Goal: Information Seeking & Learning: Understand process/instructions

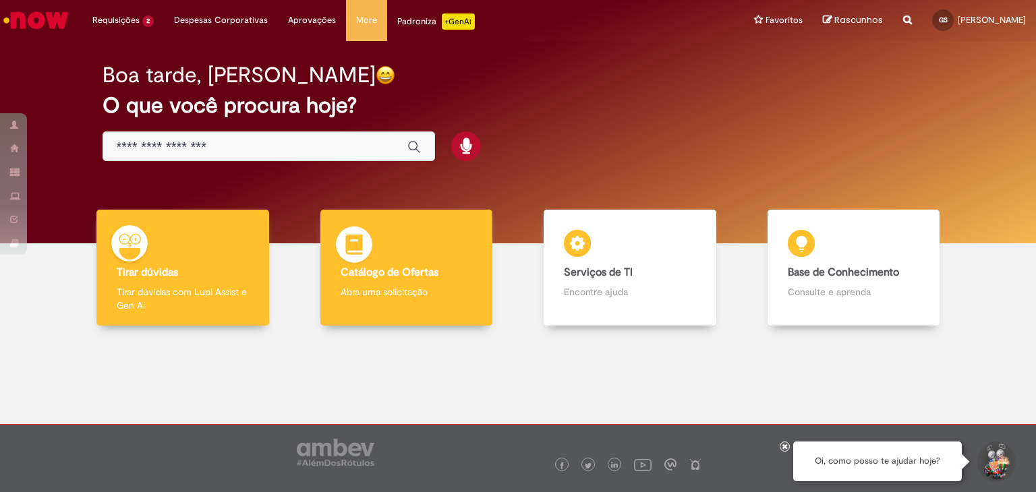
click at [405, 248] on div "Catálogo de Ofertas Catálogo de Ofertas Abra uma solicitação" at bounding box center [406, 268] width 173 height 117
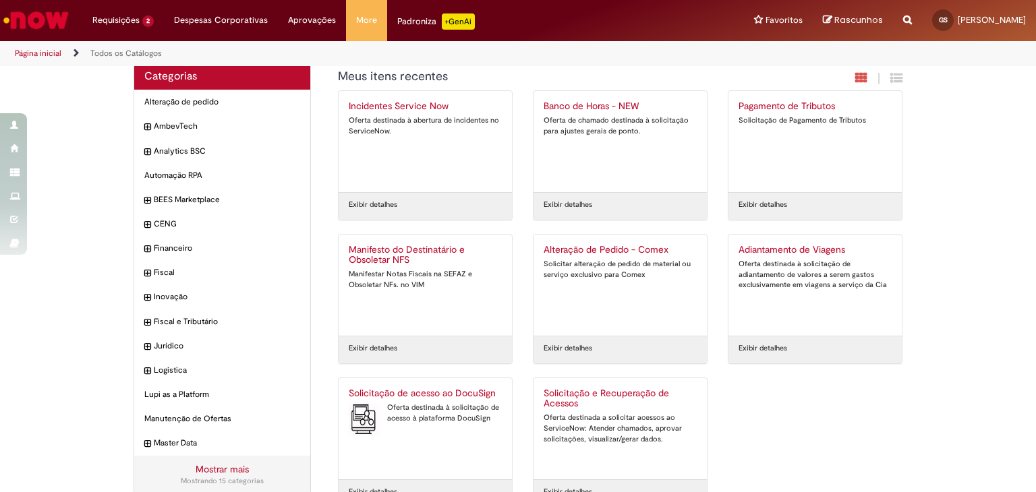
scroll to position [44, 0]
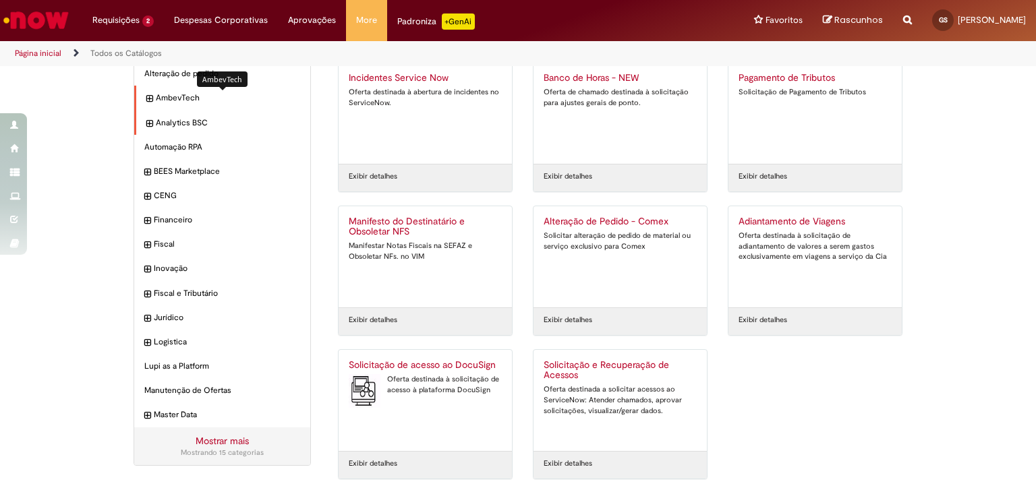
click at [197, 100] on span "AmbevTech Itens" at bounding box center [228, 97] width 144 height 11
click at [183, 101] on span "AmbevTech Itens" at bounding box center [228, 97] width 144 height 11
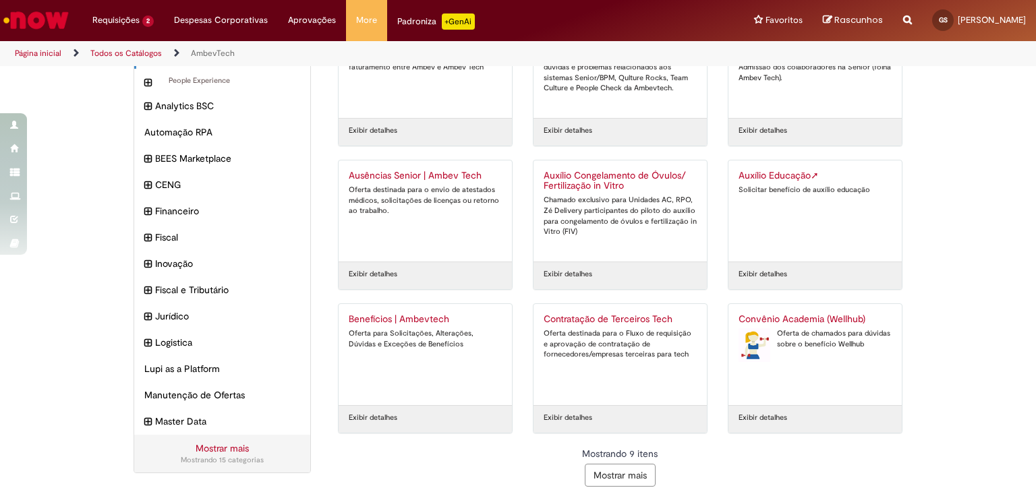
scroll to position [97, 0]
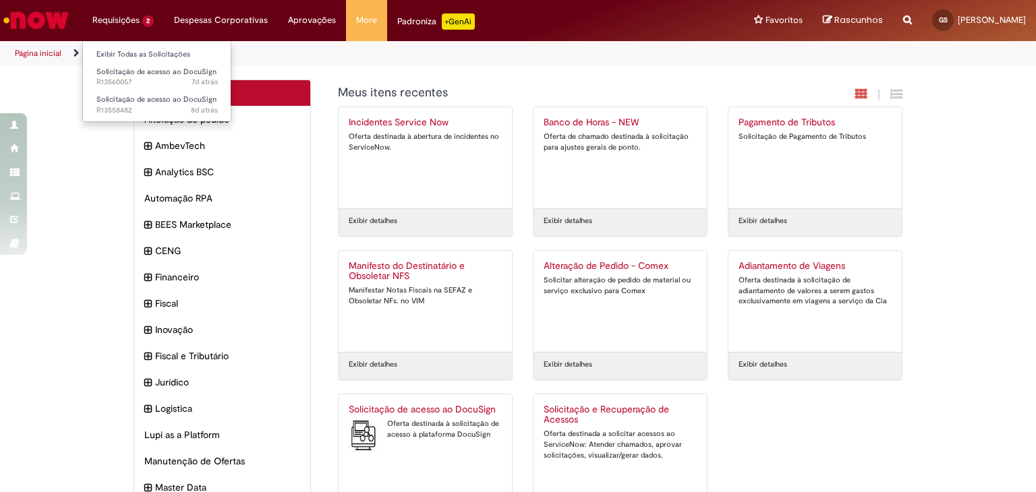
click at [111, 22] on li "Requisições 2 Exibir Todas as Solicitações Solicitação de acesso ao DocuSign 7d…" at bounding box center [123, 20] width 82 height 40
click at [137, 19] on li "Requisições 2 Exibir Todas as Solicitações Solicitação de acesso ao DocuSign 7d…" at bounding box center [123, 20] width 82 height 40
click at [142, 53] on link "Exibir Todas as Solicitações" at bounding box center [157, 54] width 148 height 15
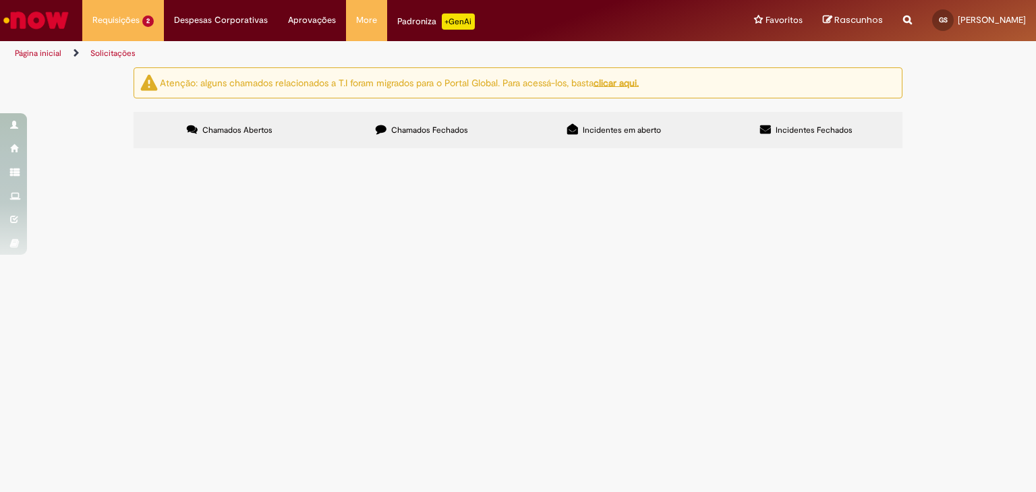
click at [0, 0] on span "Pendente Usuário" at bounding box center [0, 0] width 0 height 0
click at [0, 0] on td at bounding box center [0, 0] width 0 height 0
click at [0, 0] on td "Pendente Usuário" at bounding box center [0, 0] width 0 height 0
click at [0, 0] on span "Pendente Usuário" at bounding box center [0, 0] width 0 height 0
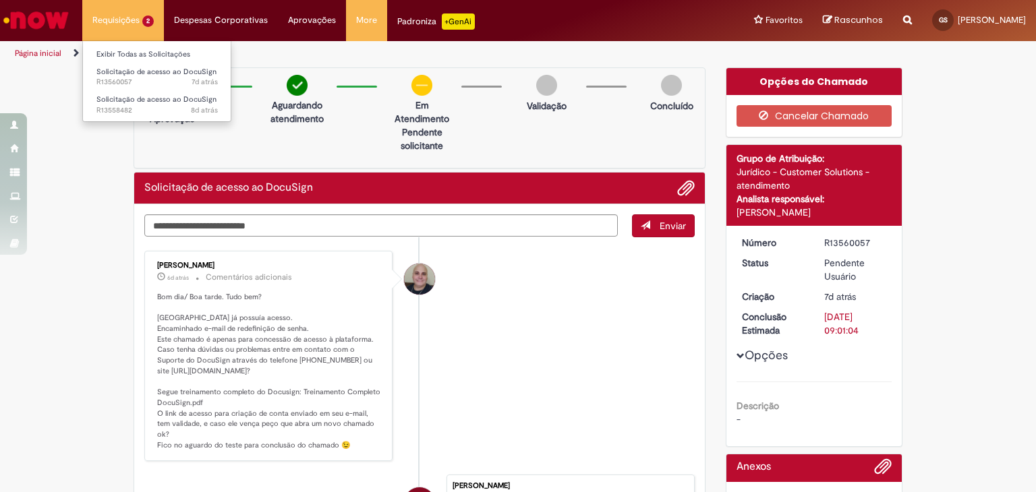
click at [148, 22] on li "Requisições 2 Exibir Todas as Solicitações Solicitação de acesso ao DocuSign 7d…" at bounding box center [123, 20] width 82 height 40
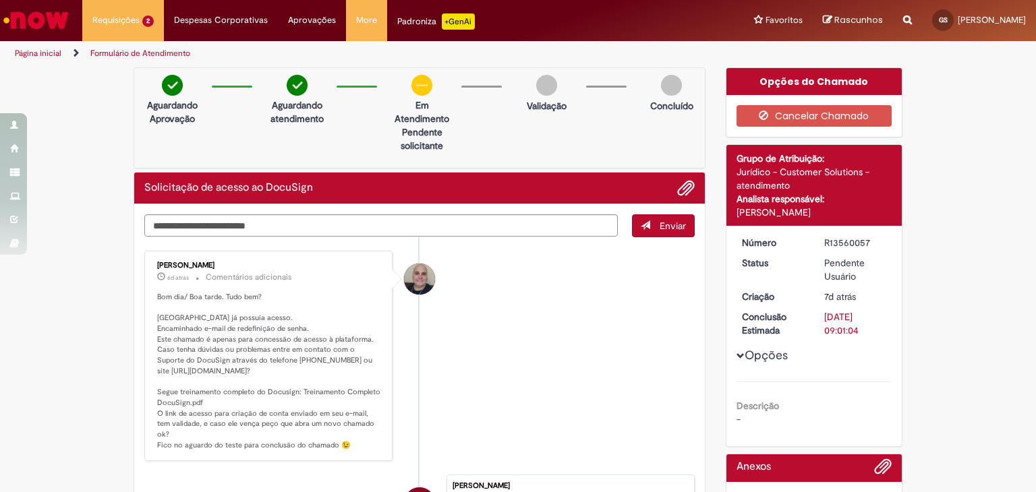
click at [28, 17] on img "Ir para a Homepage" at bounding box center [35, 20] width 69 height 27
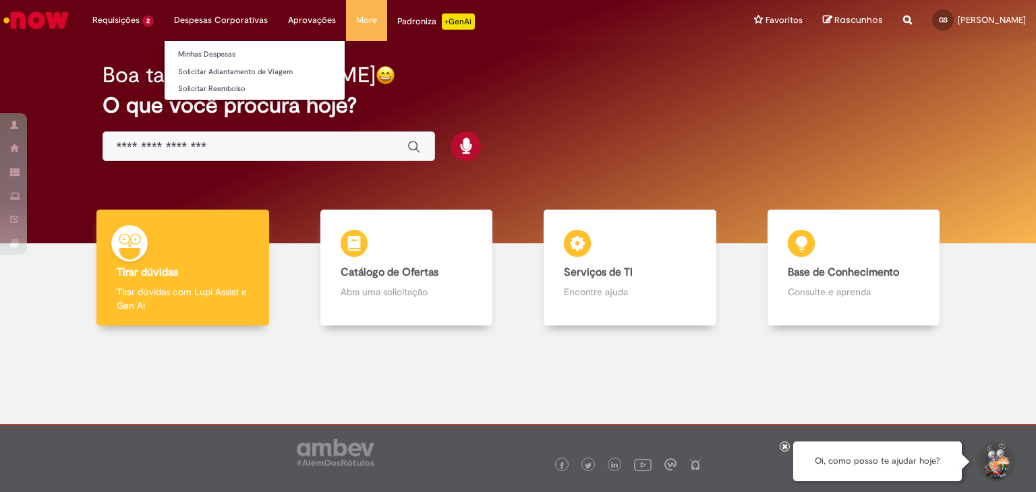
click at [238, 19] on li "Despesas Corporativas Minhas Despesas Solicitar Adiantamento de Viagem Solicita…" at bounding box center [221, 20] width 114 height 40
click at [240, 56] on link "Minhas Despesas" at bounding box center [254, 54] width 180 height 15
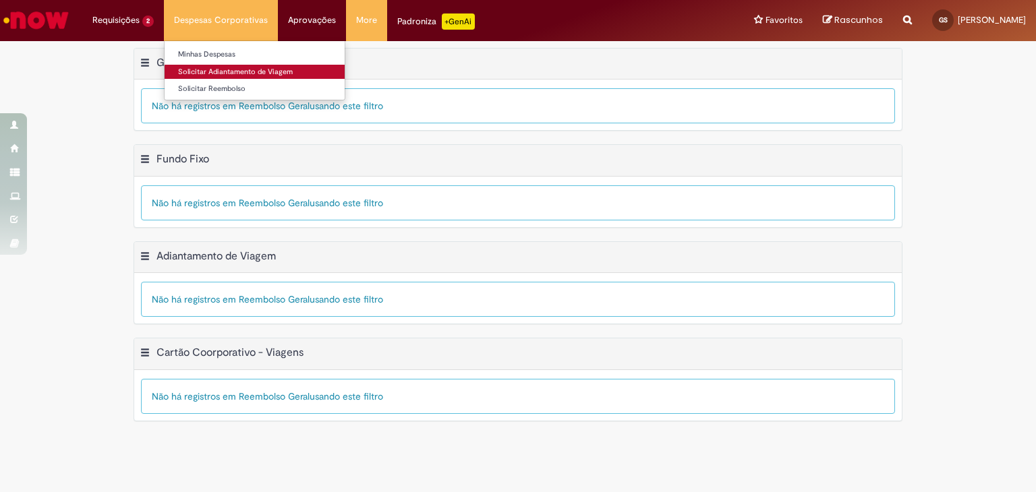
click at [241, 68] on link "Solicitar Adiantamento de Viagem" at bounding box center [254, 72] width 180 height 15
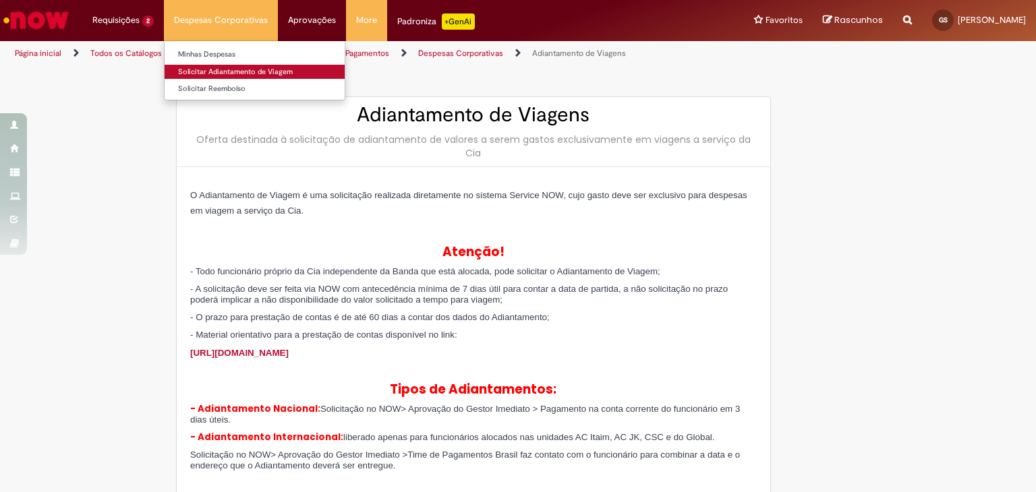
type input "**********"
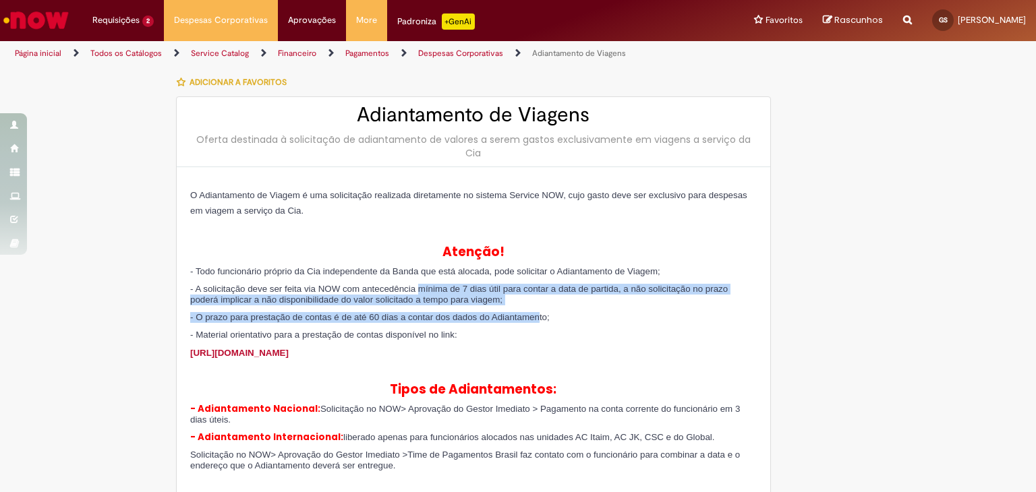
drag, startPoint x: 458, startPoint y: 297, endPoint x: 589, endPoint y: 309, distance: 132.1
click at [582, 311] on div "O Adiantamento de Viagem é uma solicitação realizada diretamente no sistema Ser…" at bounding box center [473, 362] width 566 height 351
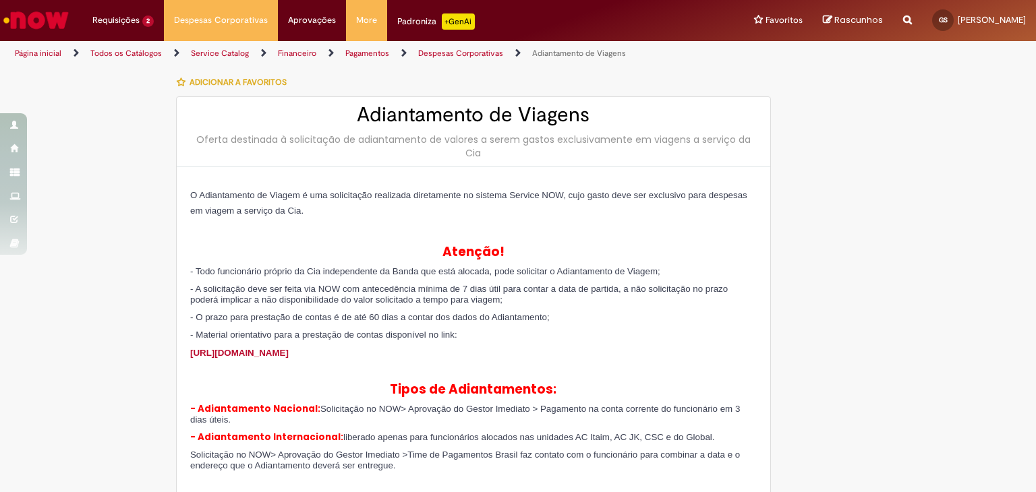
click at [618, 305] on div "O Adiantamento de Viagem é uma solicitação realizada diretamente no sistema Ser…" at bounding box center [473, 362] width 566 height 351
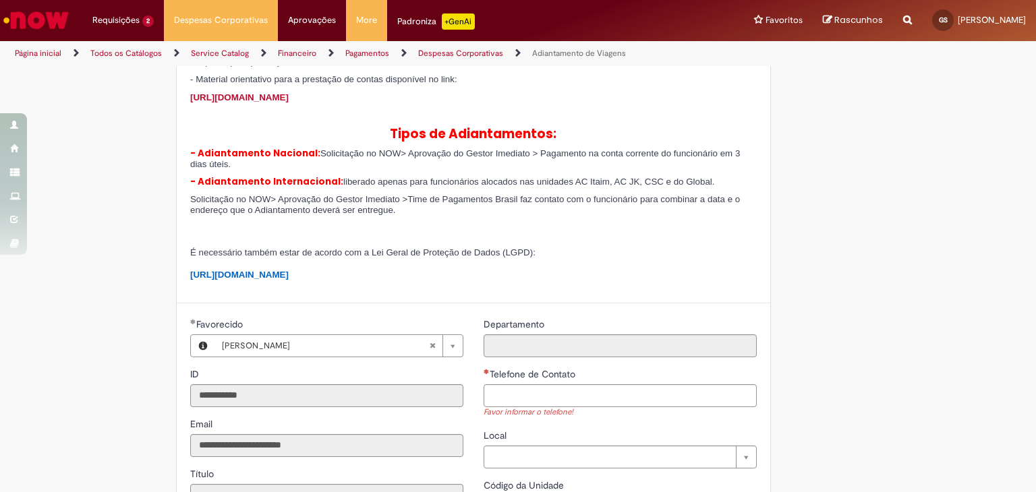
scroll to position [202, 0]
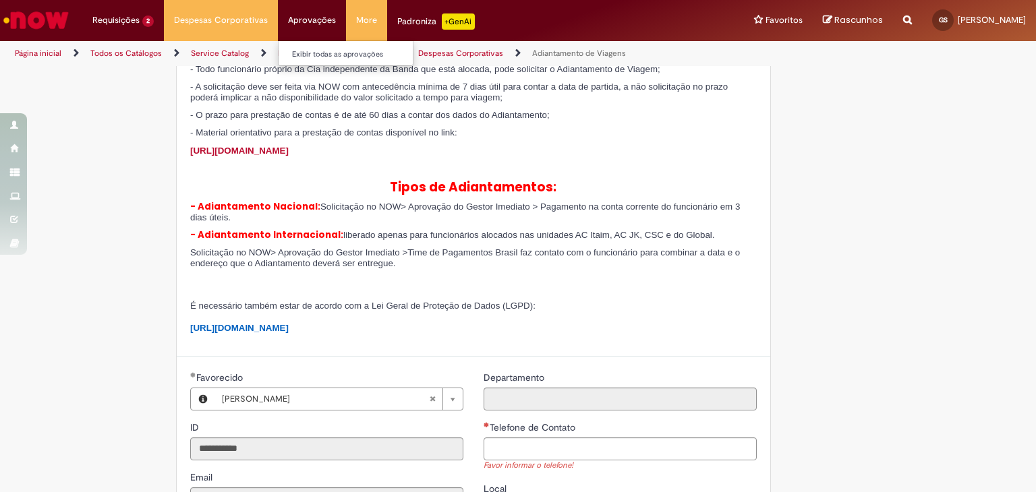
click at [323, 19] on li "Aprovações Exibir todas as aprovações" at bounding box center [312, 20] width 68 height 40
click at [51, 27] on img "Ir para a Homepage" at bounding box center [35, 20] width 69 height 27
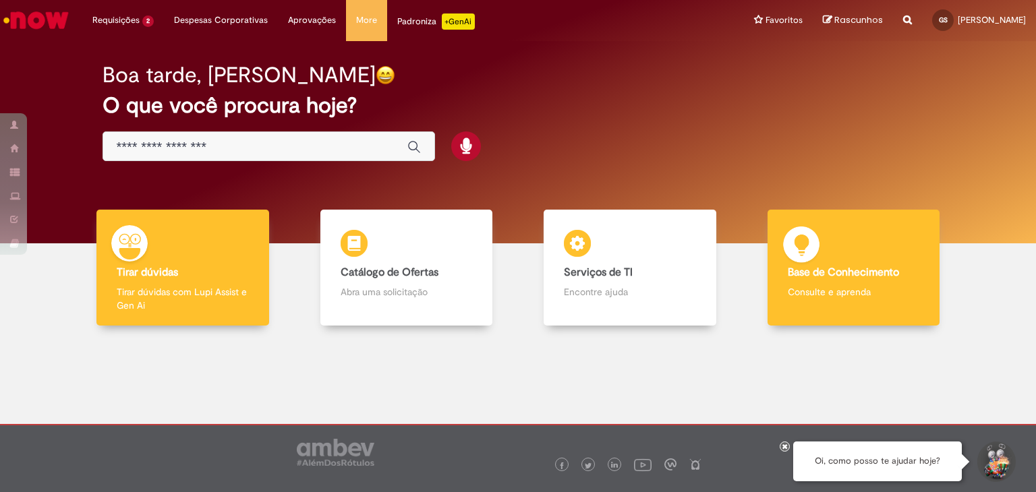
click at [882, 310] on div "Base de Conhecimento Base de Conhecimento Consulte e aprenda" at bounding box center [853, 268] width 173 height 117
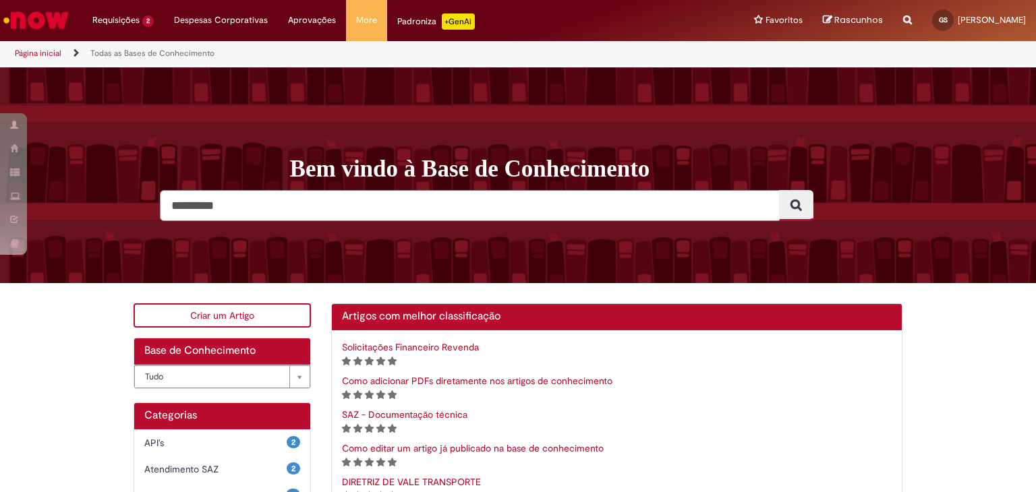
click at [885, 276] on div "Bem vindo à Base de Conhecimento Artigos Não encontrou base de conhecimento" at bounding box center [518, 175] width 1036 height 216
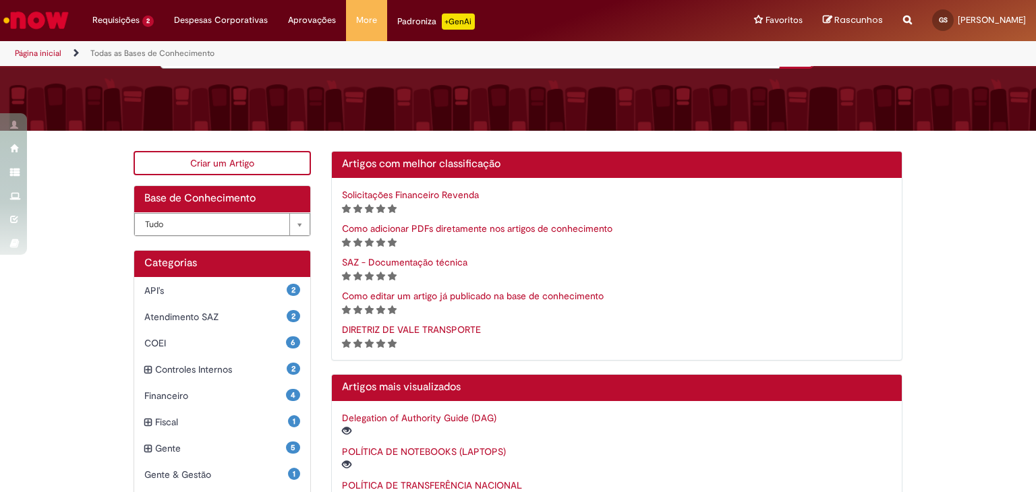
scroll to position [154, 0]
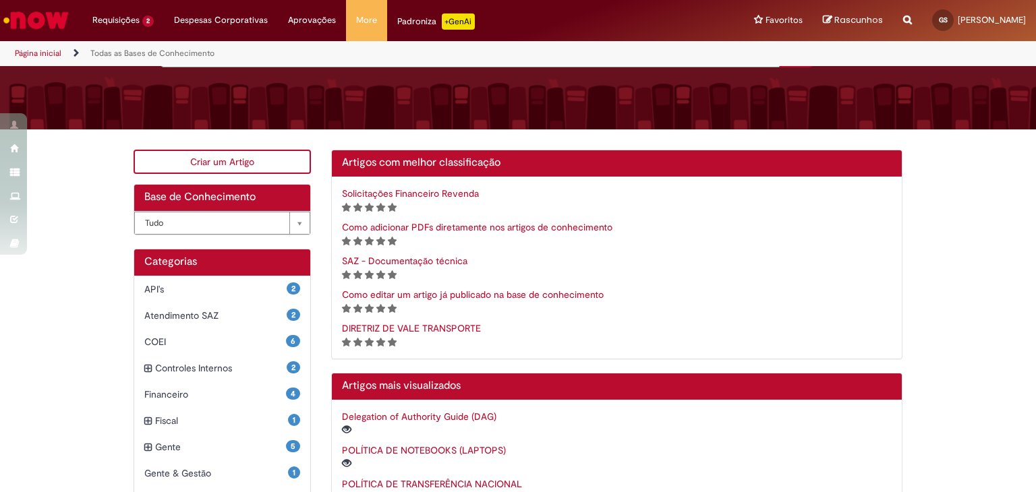
click at [978, 208] on div "**********" at bounding box center [518, 437] width 1036 height 575
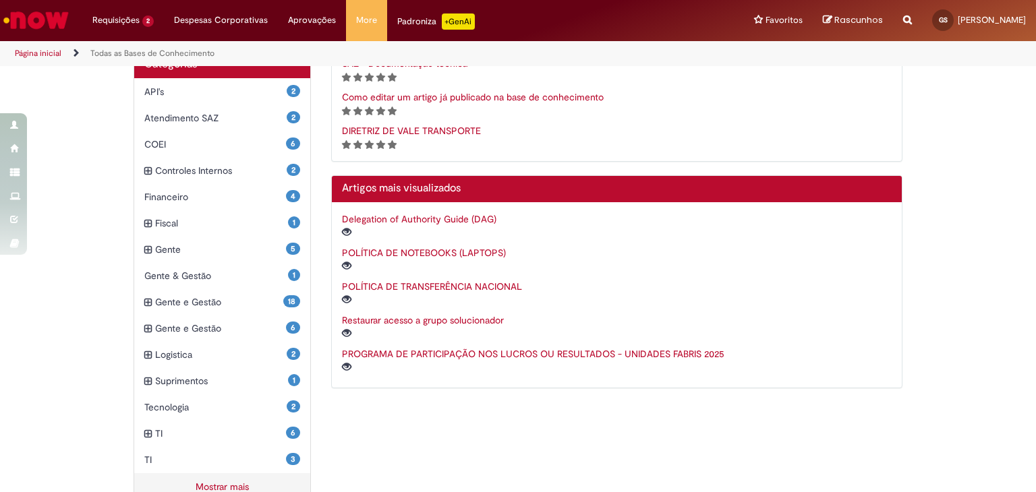
scroll to position [353, 0]
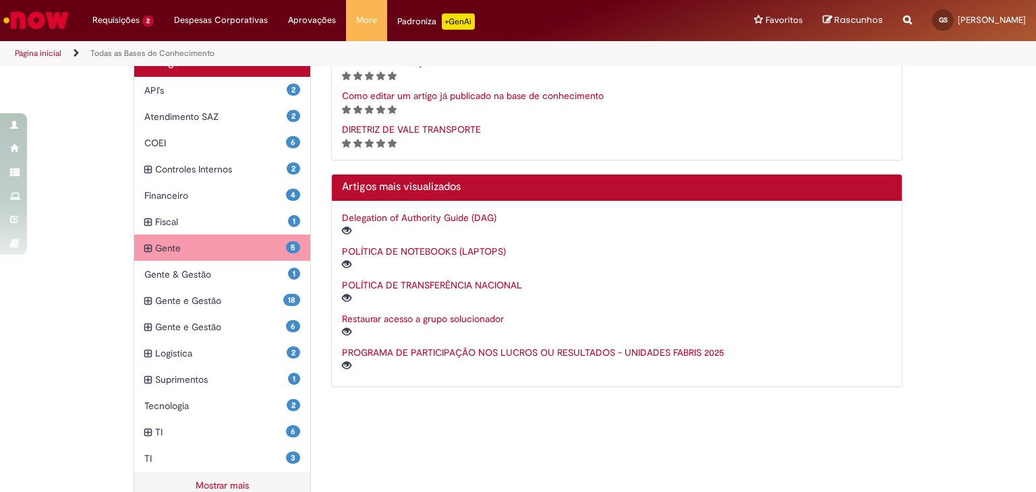
click at [175, 246] on span "Gente Itens" at bounding box center [220, 247] width 131 height 13
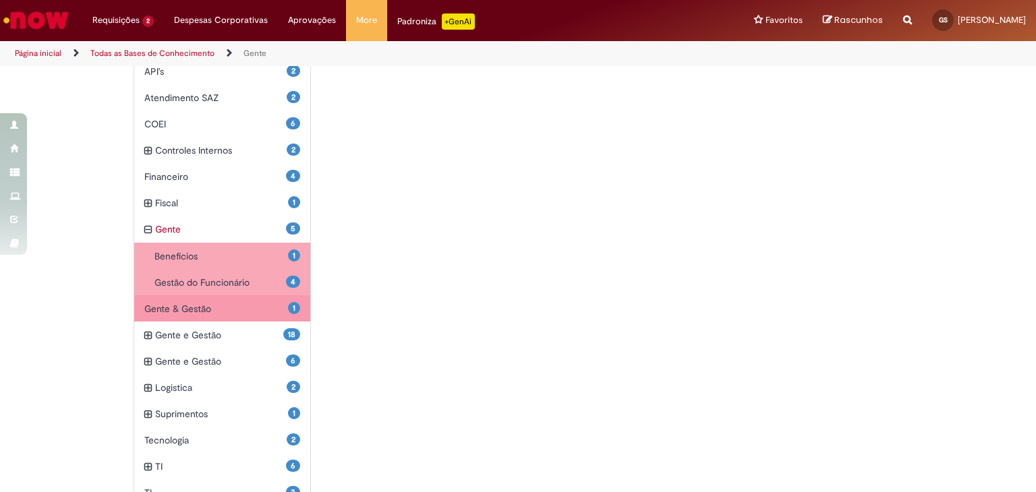
scroll to position [336, 0]
click at [241, 303] on span "Gente & Gestão Itens" at bounding box center [216, 309] width 144 height 13
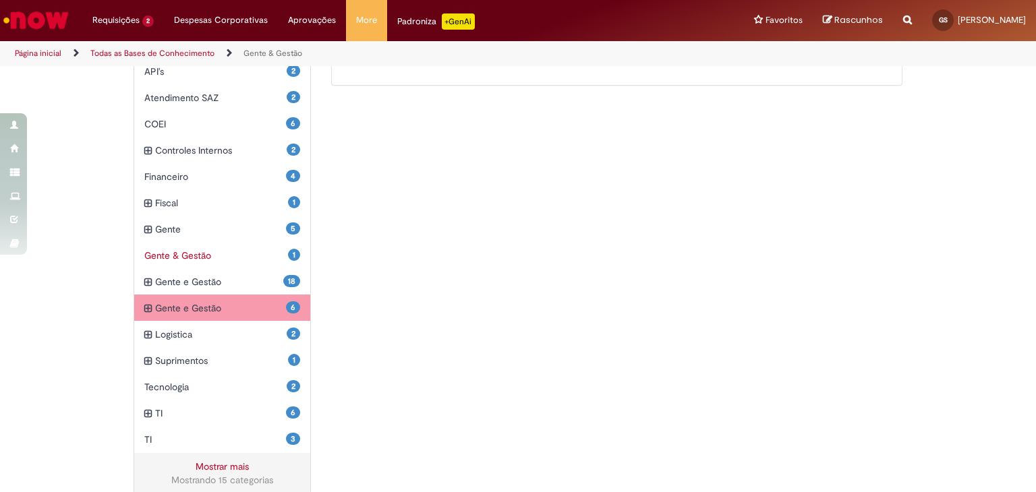
scroll to position [336, 0]
click at [214, 310] on span "Gente e Gestão Itens" at bounding box center [220, 308] width 131 height 13
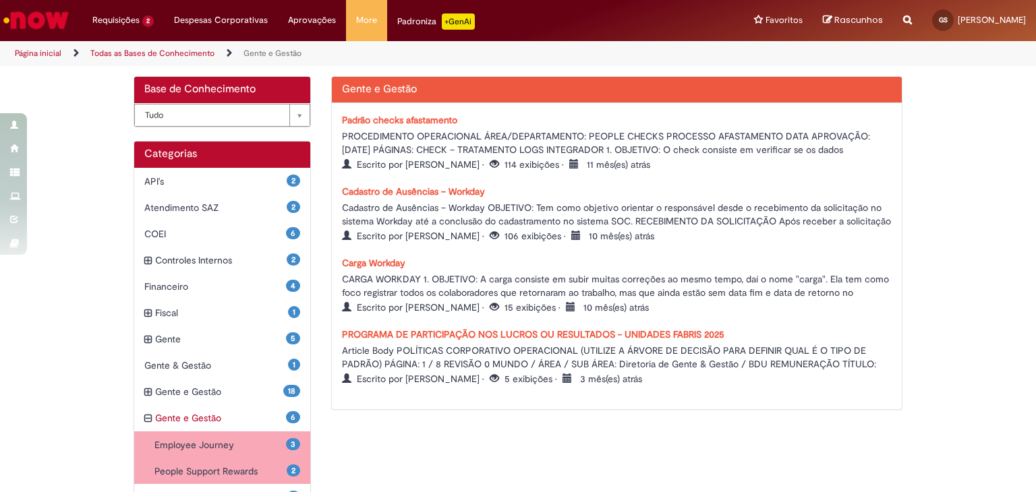
scroll to position [229, 0]
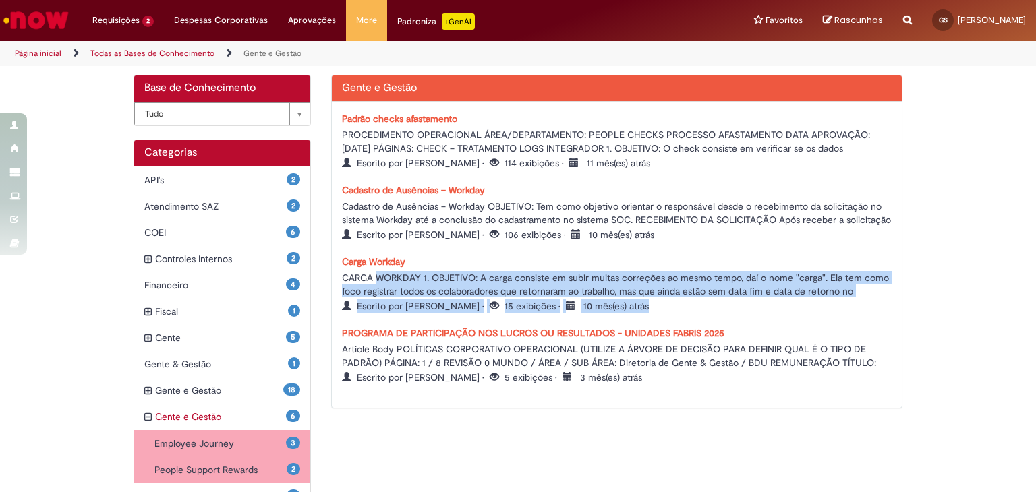
drag, startPoint x: 338, startPoint y: 273, endPoint x: 769, endPoint y: 311, distance: 432.4
click at [769, 311] on div "Carga Workday CARGA WORKDAY 1. OBJETIVO: A carga consiste em subir muitas corre…" at bounding box center [617, 284] width 550 height 58
click at [772, 309] on div "Escrito por Victoria Maria de Moraes • 15 exibições • 10 mês(es) atrás" at bounding box center [617, 305] width 550 height 16
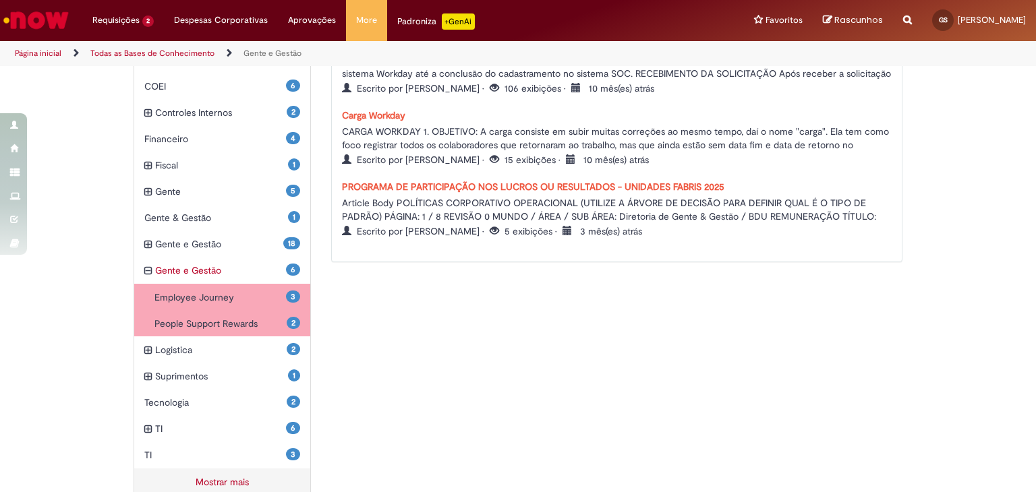
scroll to position [405, 0]
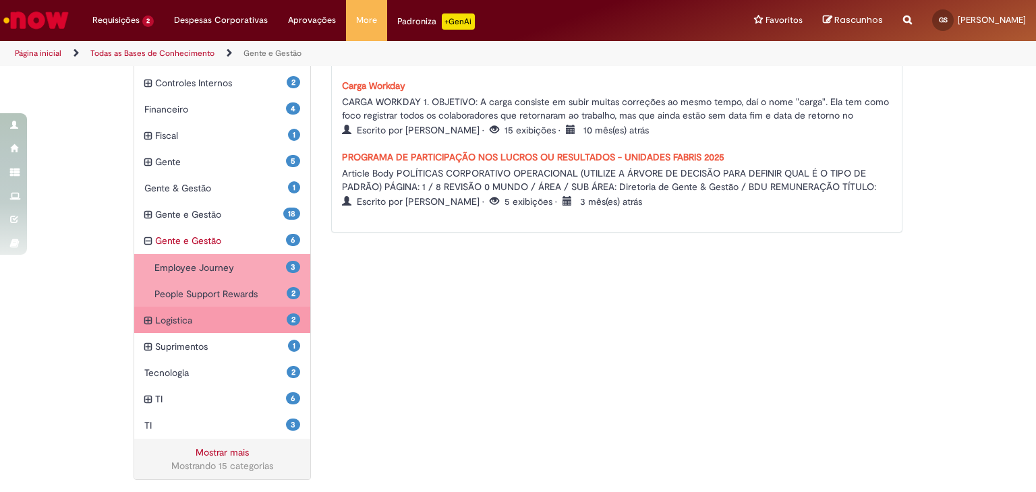
click at [221, 313] on span "Logistica Itens" at bounding box center [220, 319] width 131 height 13
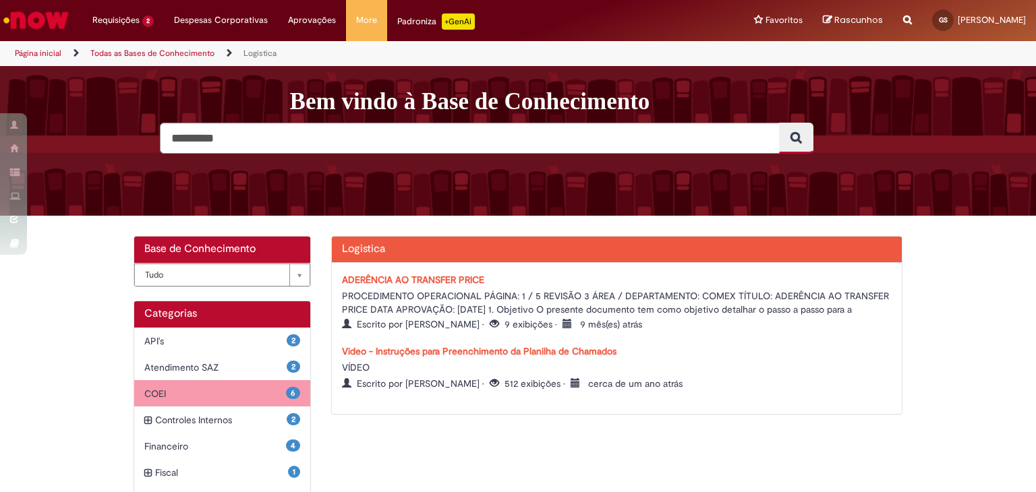
scroll to position [379, 0]
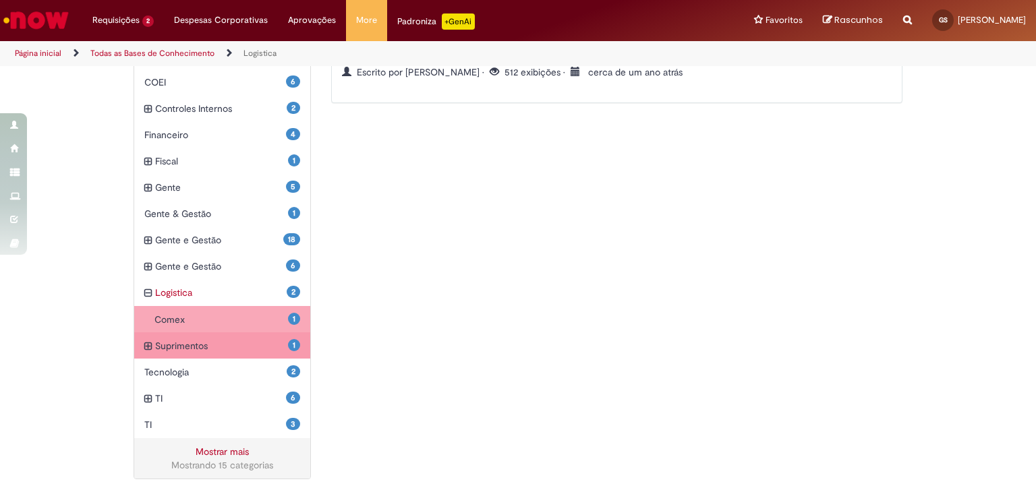
click at [254, 343] on span "Suprimentos Itens" at bounding box center [221, 345] width 133 height 13
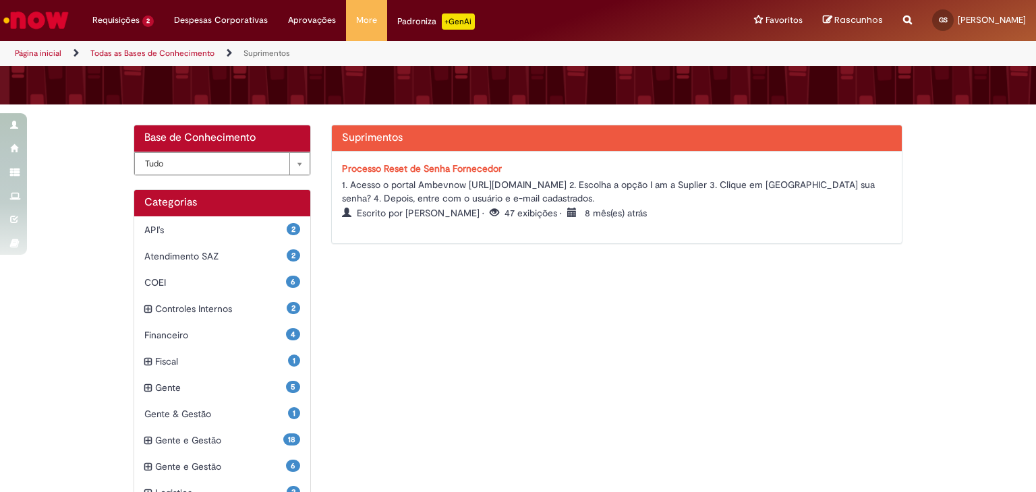
scroll to position [202, 0]
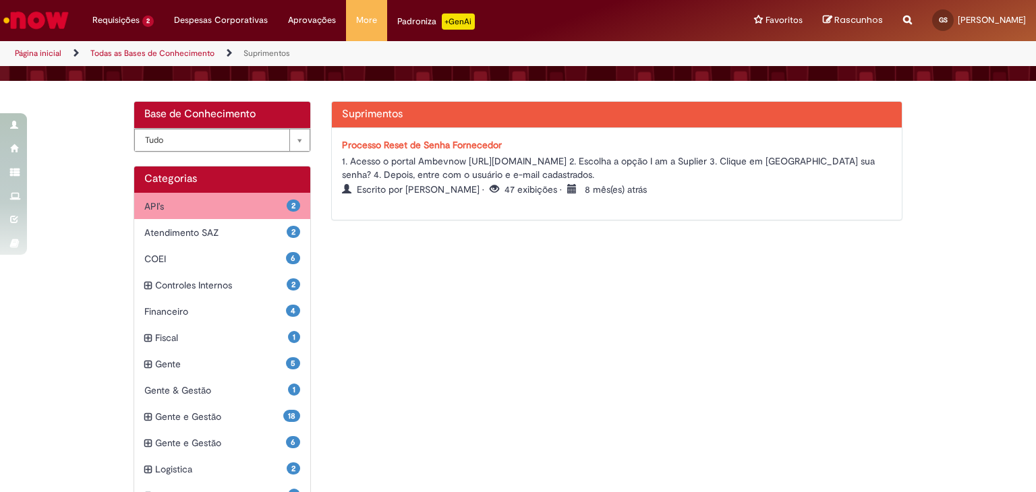
click at [240, 208] on span "API's Itens" at bounding box center [215, 206] width 142 height 13
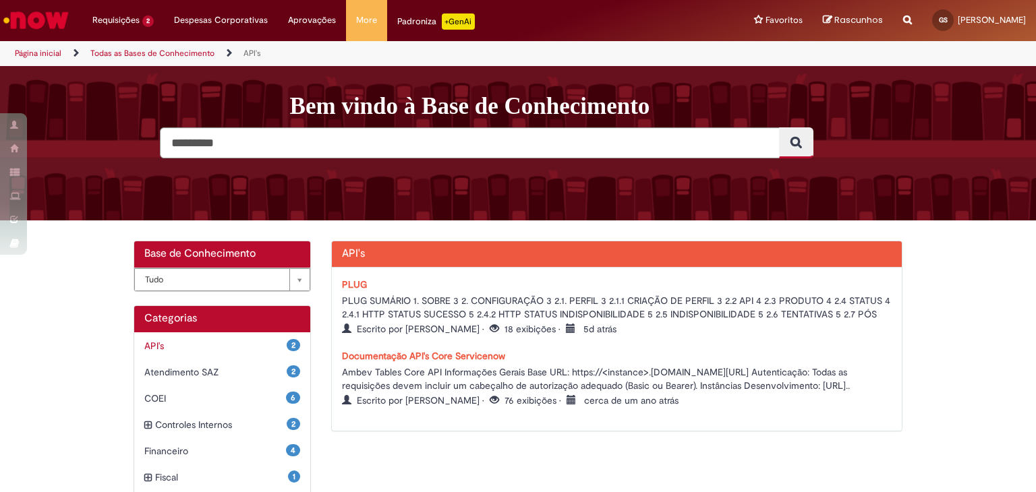
scroll to position [135, 0]
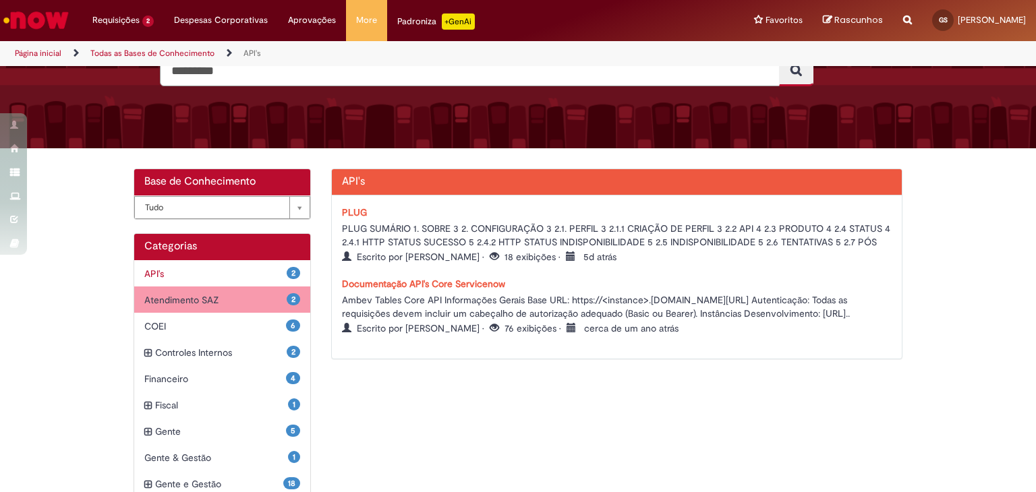
click at [243, 300] on span "Atendimento SAZ Itens" at bounding box center [215, 299] width 142 height 13
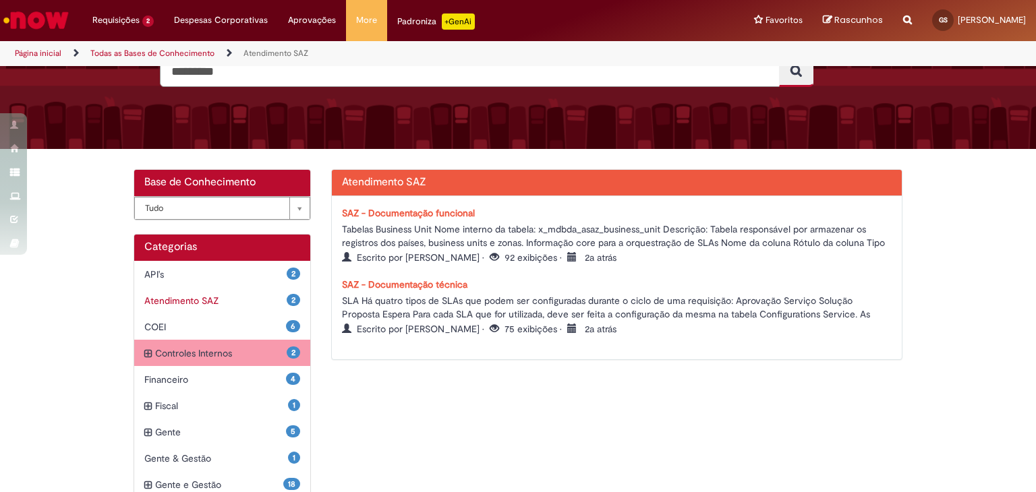
scroll to position [135, 0]
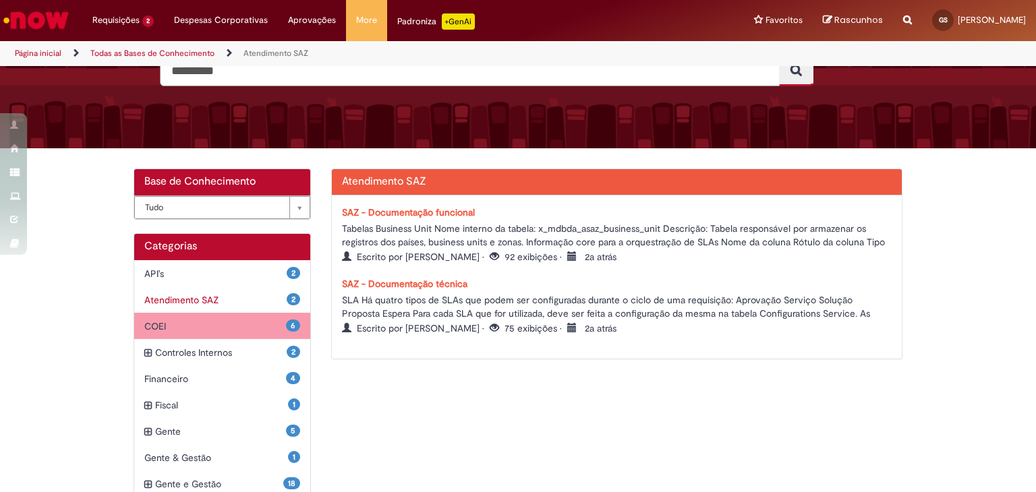
click at [232, 322] on span "COEI Itens" at bounding box center [215, 326] width 142 height 13
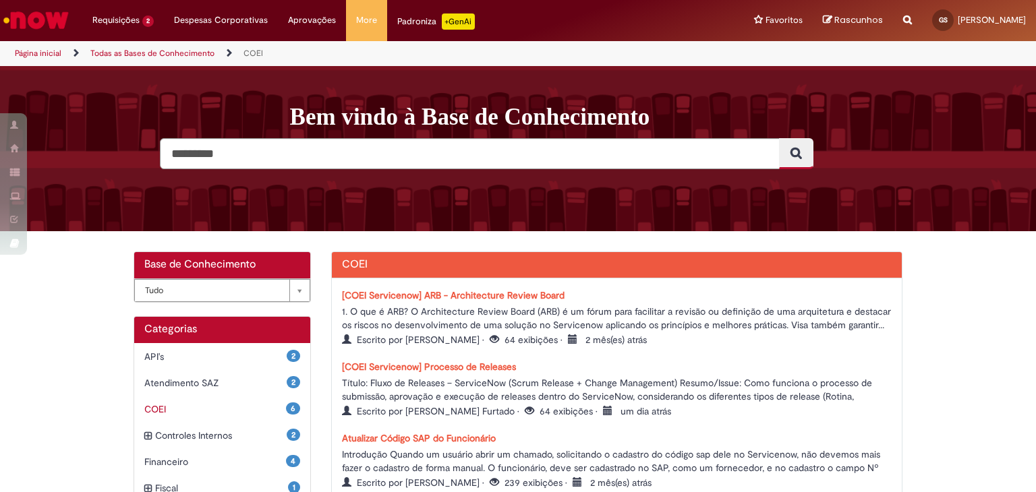
scroll to position [135, 0]
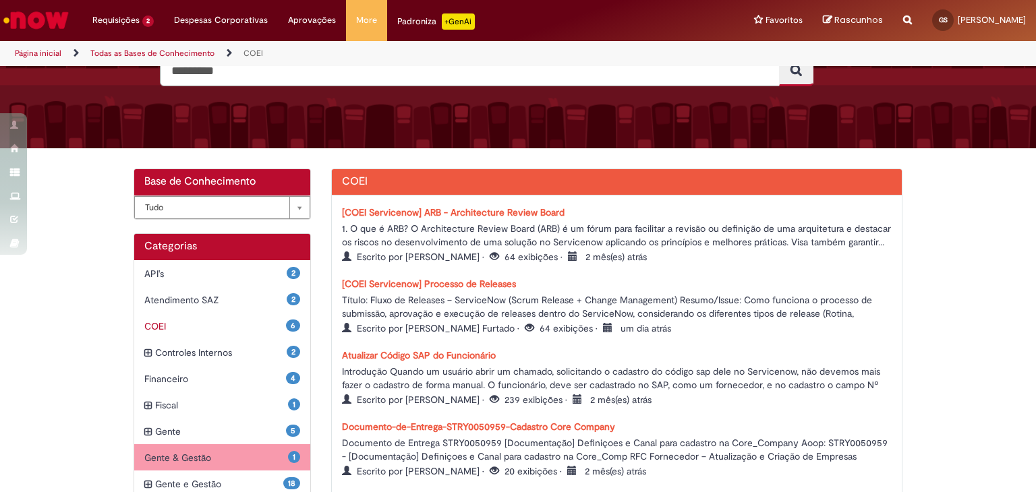
click at [244, 460] on span "Gente & Gestão Itens" at bounding box center [216, 457] width 144 height 13
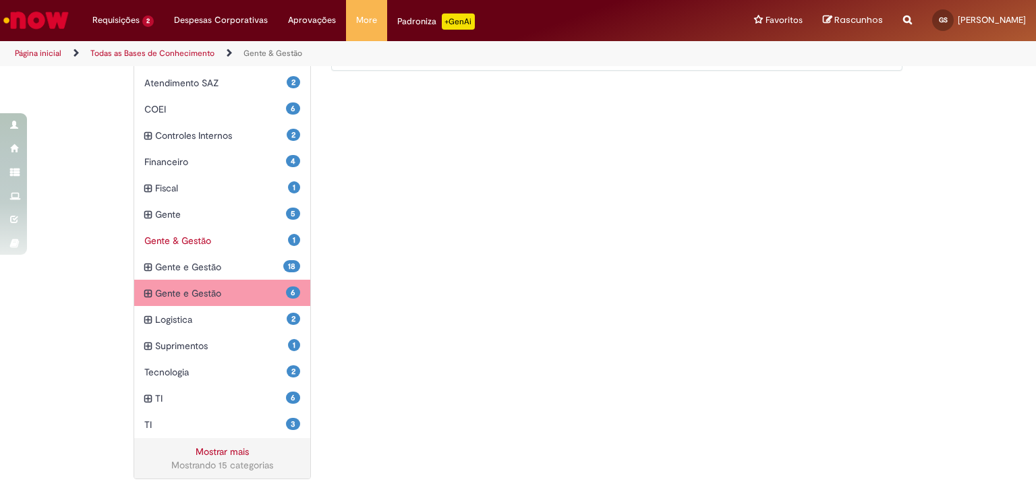
scroll to position [284, 0]
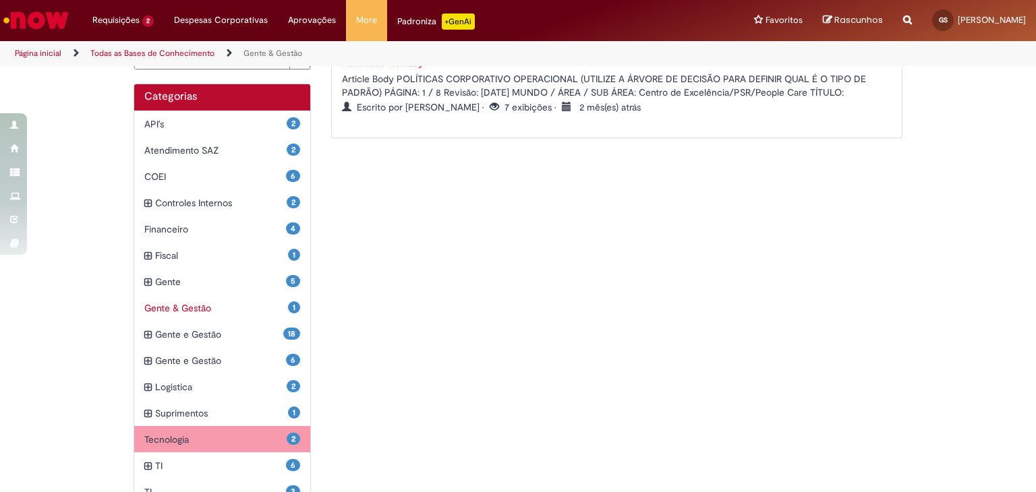
click at [235, 438] on span "Tecnologia Itens" at bounding box center [215, 439] width 142 height 13
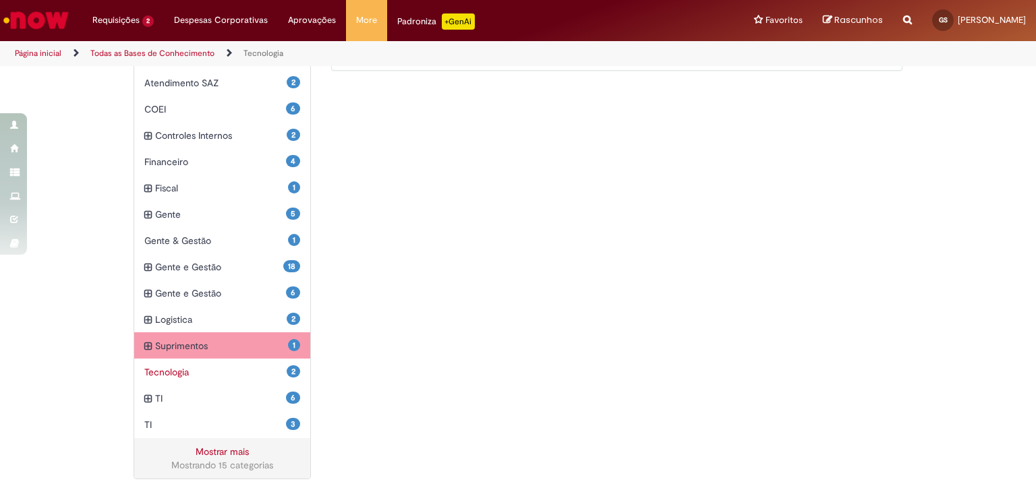
scroll to position [351, 0]
click at [237, 345] on span "Suprimentos Itens" at bounding box center [221, 346] width 133 height 13
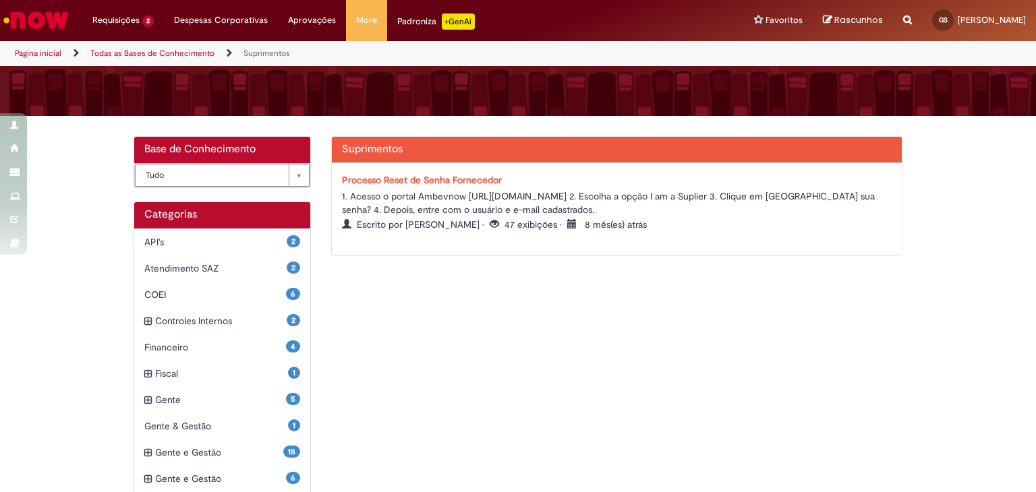
scroll to position [135, 0]
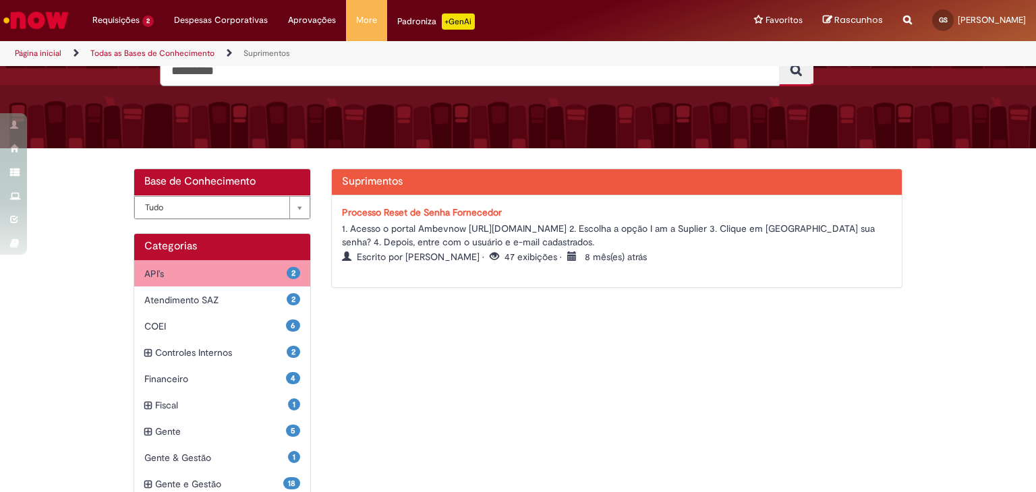
click at [248, 276] on span "API's Itens" at bounding box center [215, 273] width 142 height 13
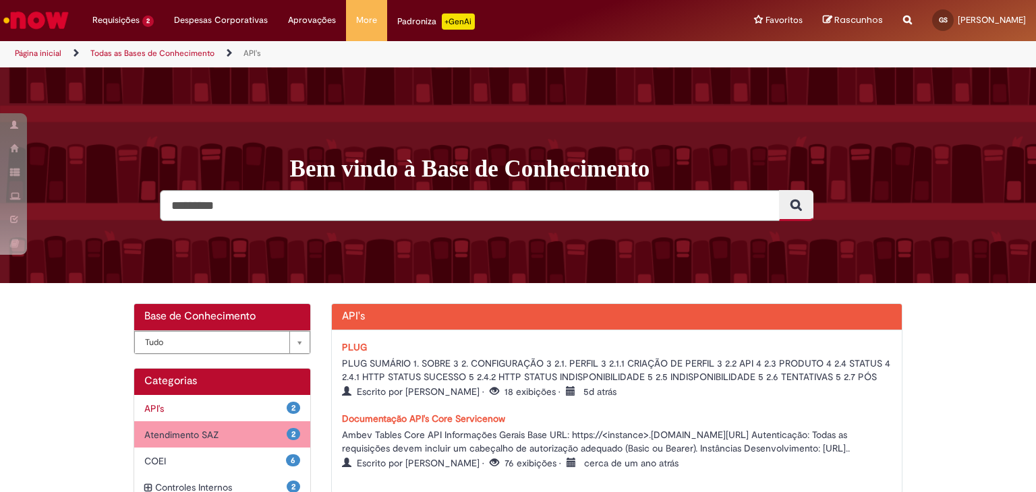
click at [207, 438] on span "Atendimento SAZ Itens" at bounding box center [215, 434] width 142 height 13
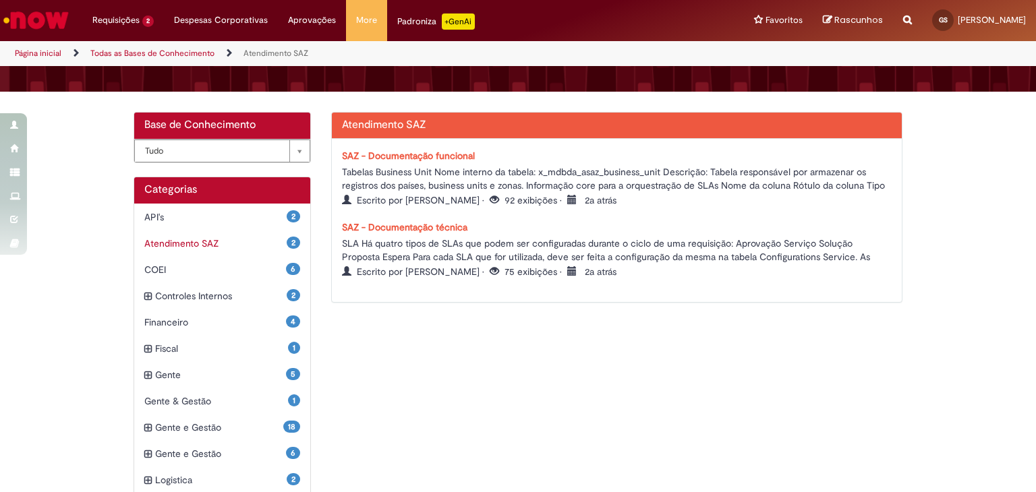
scroll to position [198, 0]
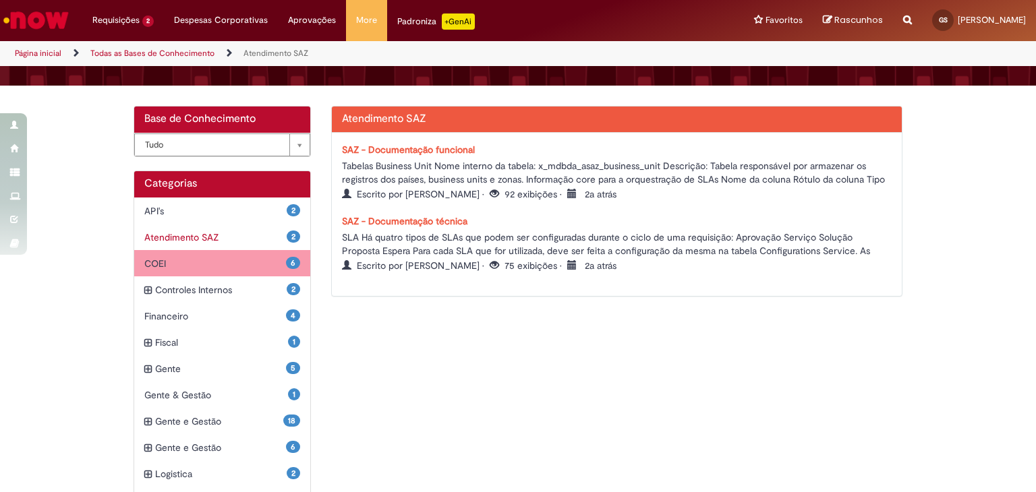
click at [286, 264] on span "6" at bounding box center [293, 263] width 14 height 12
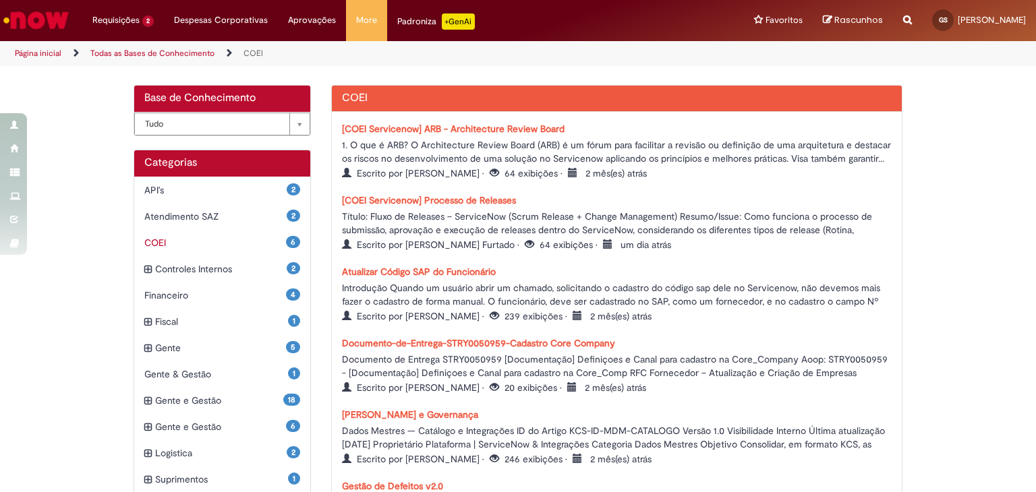
scroll to position [220, 0]
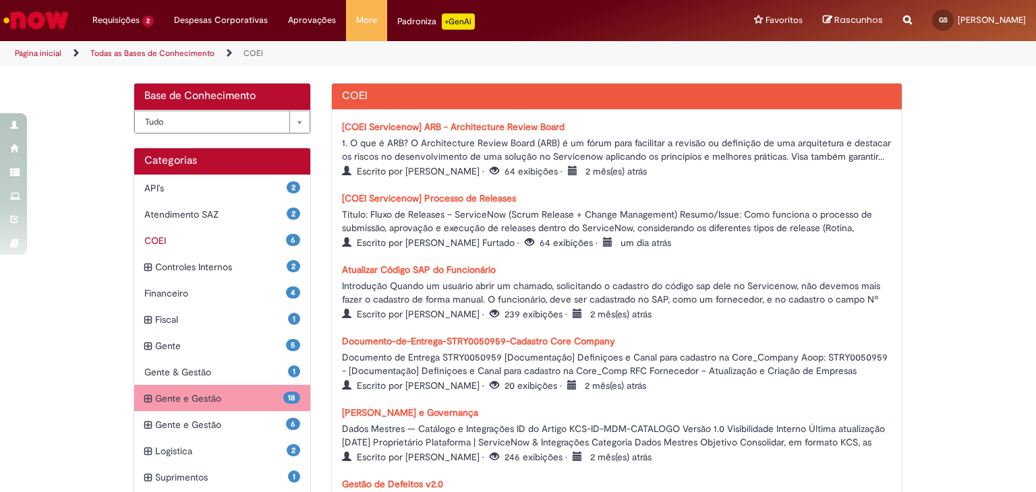
click at [221, 399] on span "Gente e Gestão Itens" at bounding box center [219, 398] width 128 height 13
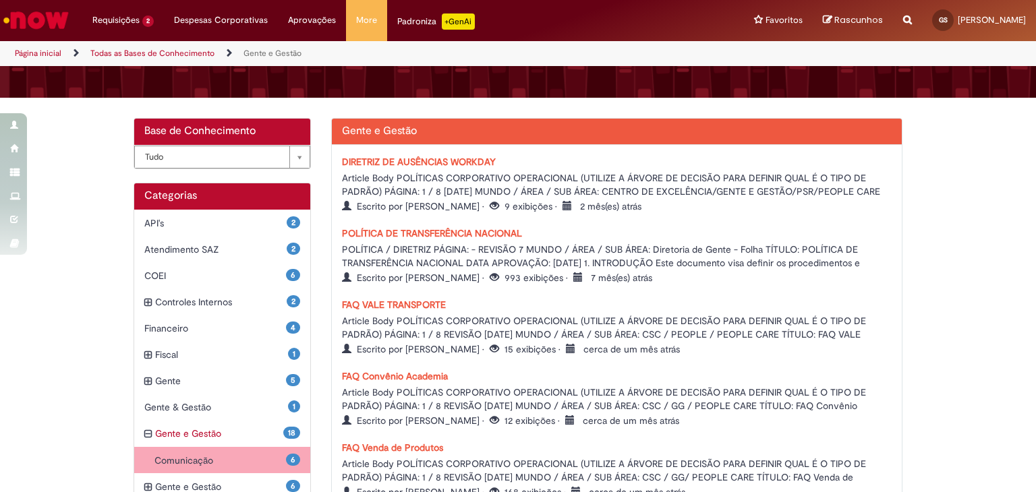
scroll to position [189, 0]
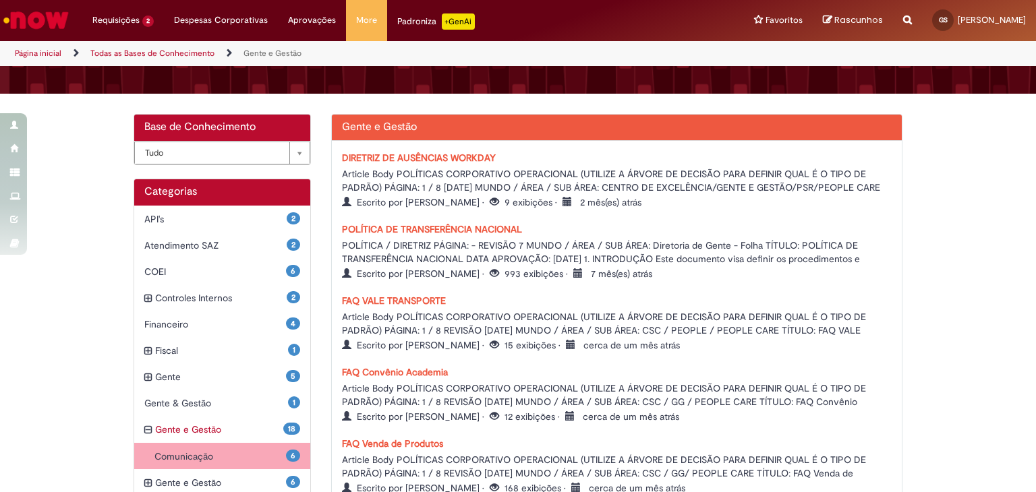
click at [407, 295] on link "FAQ VALE TRANSPORTE" at bounding box center [394, 301] width 104 height 12
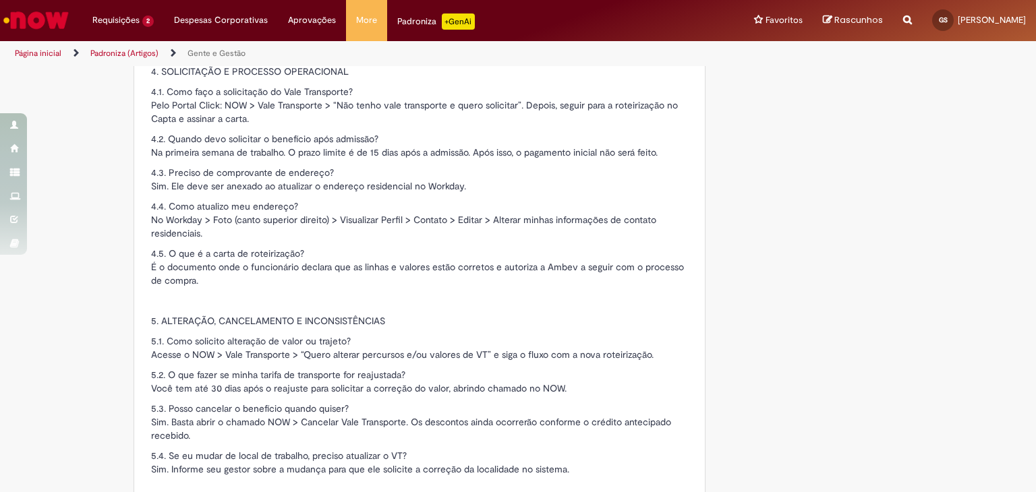
scroll to position [1281, 0]
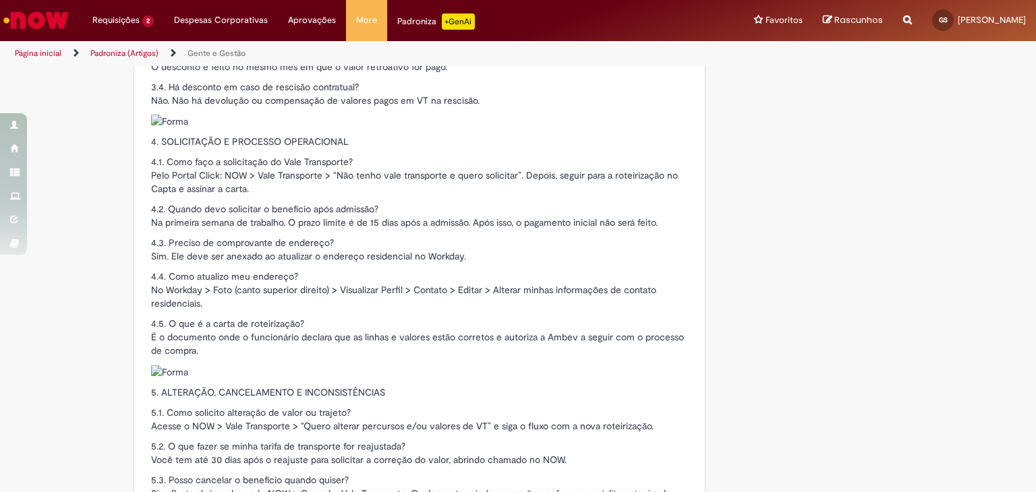
drag, startPoint x: 155, startPoint y: 134, endPoint x: 464, endPoint y: 409, distance: 413.5
click at [451, 407] on section "POLÍTICAS CORPORATIVO OPERACIONAL (UTILIZE A ÁRVORE DE DECISÃO PARA DEFINIR QUA…" at bounding box center [419, 414] width 537 height 2610
click at [464, 406] on p "5.1. Como solicito alteração de valor ou trajeto? Acesse o NOW > Vale Transport…" at bounding box center [419, 419] width 537 height 27
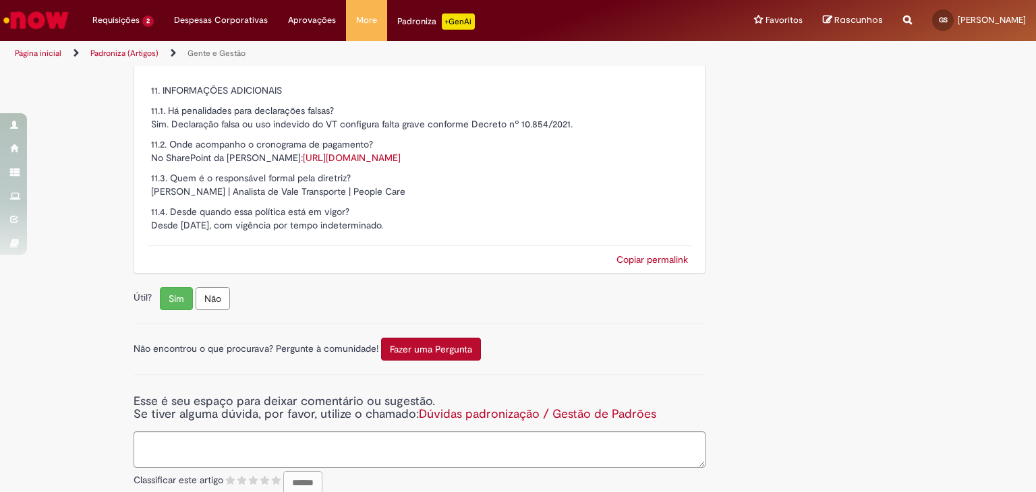
scroll to position [2775, 0]
